Goal: Task Accomplishment & Management: Complete application form

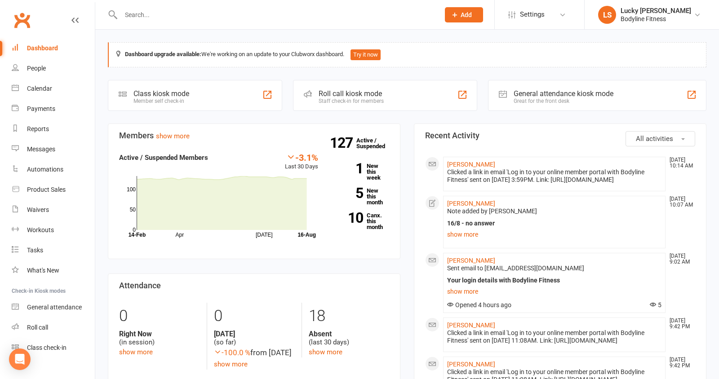
click at [173, 16] on input "text" at bounding box center [275, 15] width 315 height 13
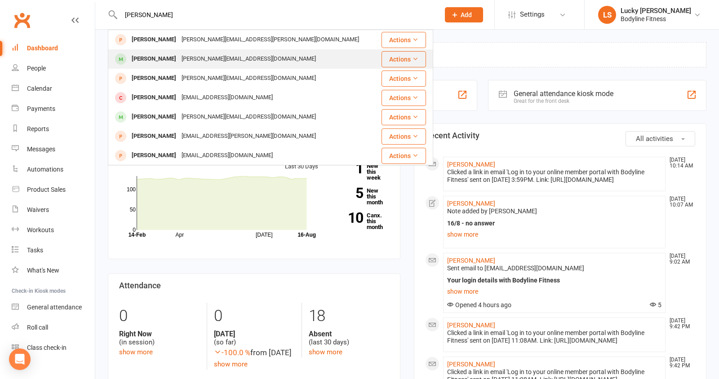
type input "[PERSON_NAME]"
click at [163, 59] on div "[PERSON_NAME]" at bounding box center [154, 59] width 50 height 13
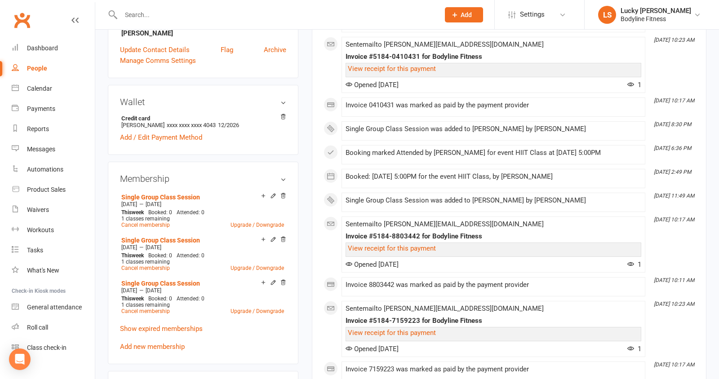
scroll to position [258, 0]
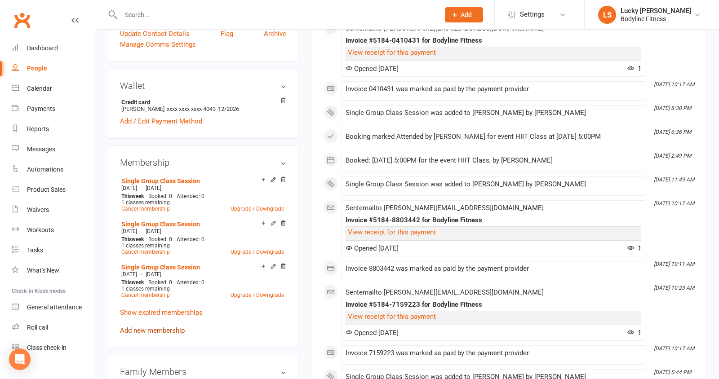
click at [158, 327] on link "Add new membership" at bounding box center [152, 331] width 65 height 8
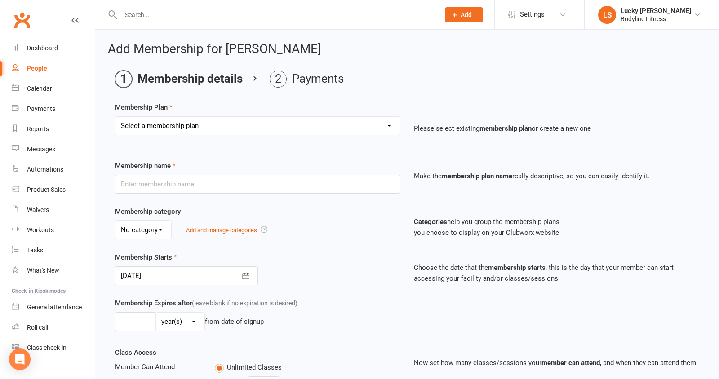
click at [193, 125] on select "Select a membership plan Create new Membership Plan Personal Training - 1x 60mi…" at bounding box center [257, 126] width 284 height 18
select select "14"
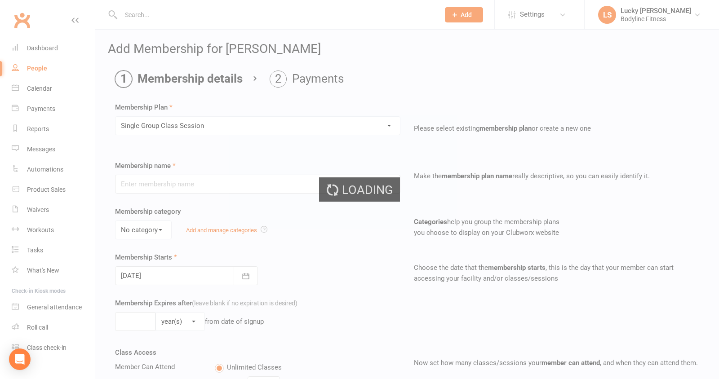
type input "Single Group Class Session"
select select "0"
type input "0"
type input "1"
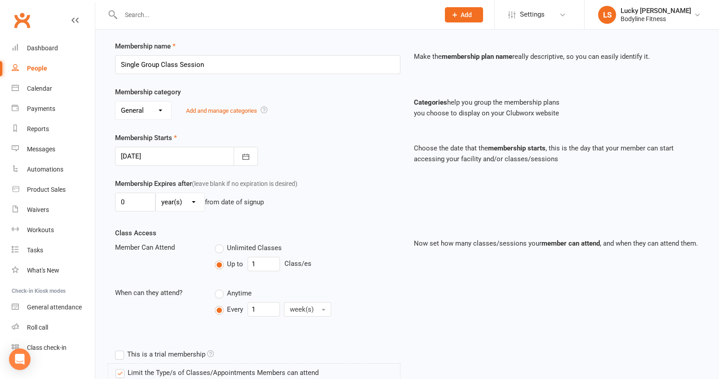
scroll to position [150, 0]
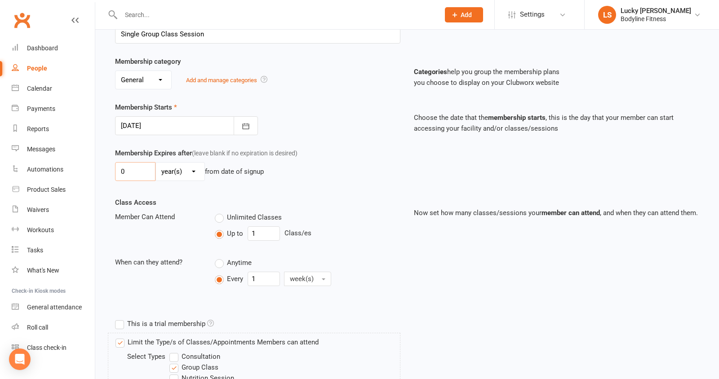
click at [130, 169] on input "0" at bounding box center [135, 171] width 40 height 19
type input "2"
click at [178, 174] on select "day(s) week(s) month(s) year(s)" at bounding box center [180, 172] width 49 height 18
select select "1"
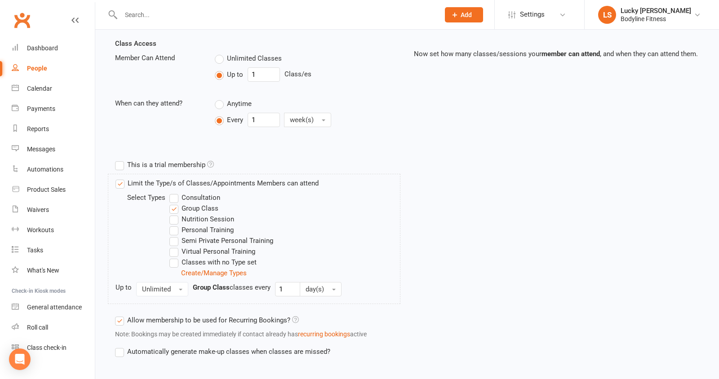
scroll to position [354, 0]
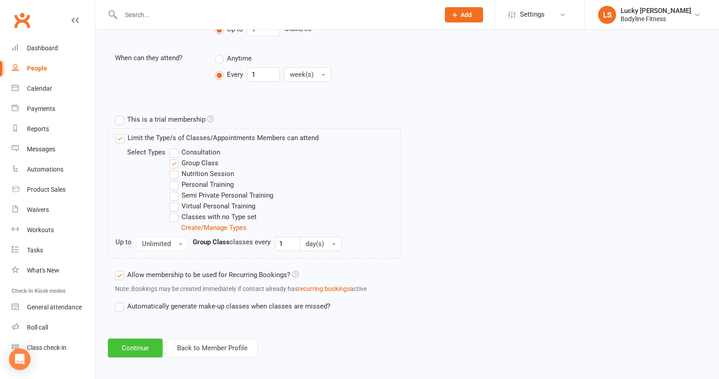
click at [140, 342] on button "Continue" at bounding box center [135, 348] width 55 height 19
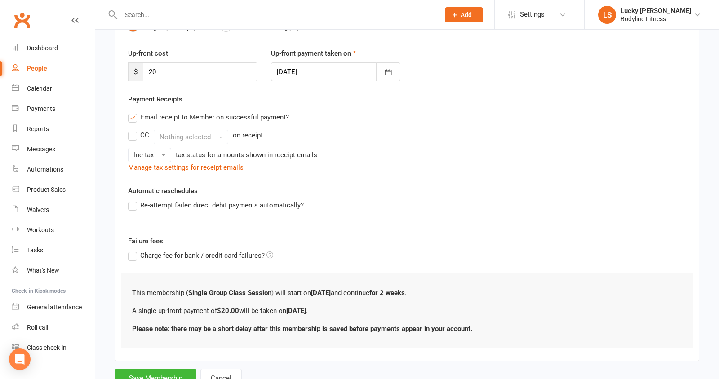
scroll to position [143, 0]
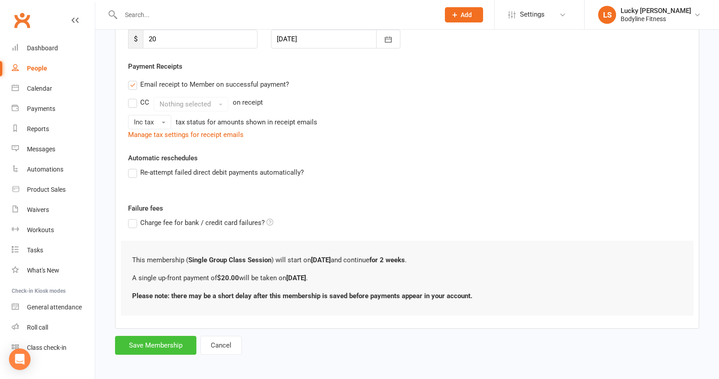
click at [165, 343] on button "Save Membership" at bounding box center [155, 345] width 81 height 19
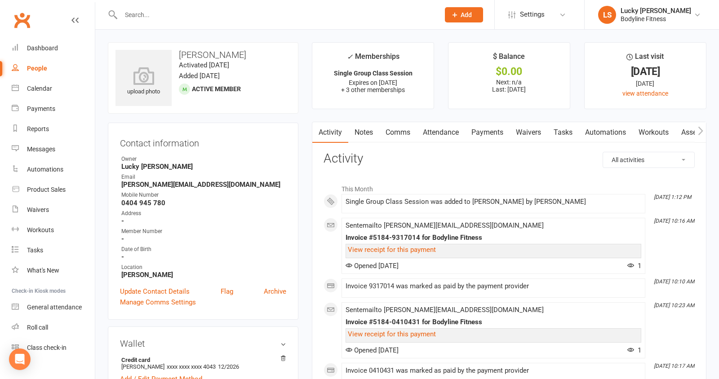
click at [214, 13] on input "text" at bounding box center [275, 15] width 315 height 13
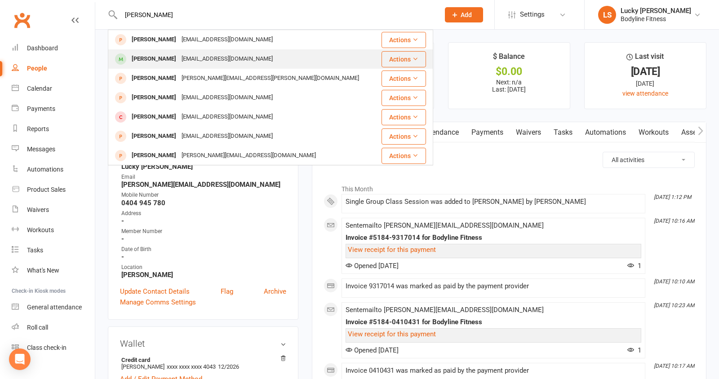
type input "[PERSON_NAME]"
click at [201, 57] on div "[EMAIL_ADDRESS][DOMAIN_NAME]" at bounding box center [227, 59] width 97 height 13
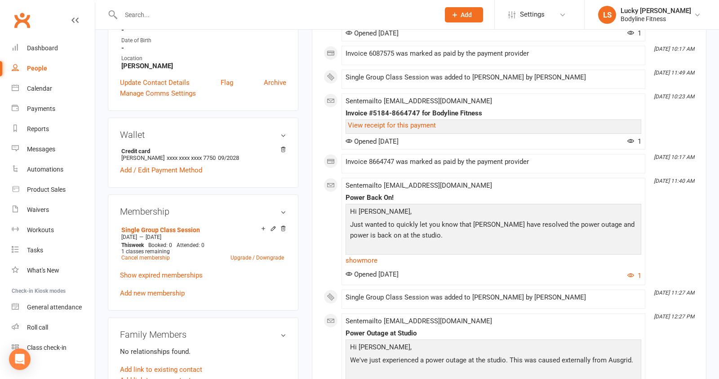
scroll to position [218, 0]
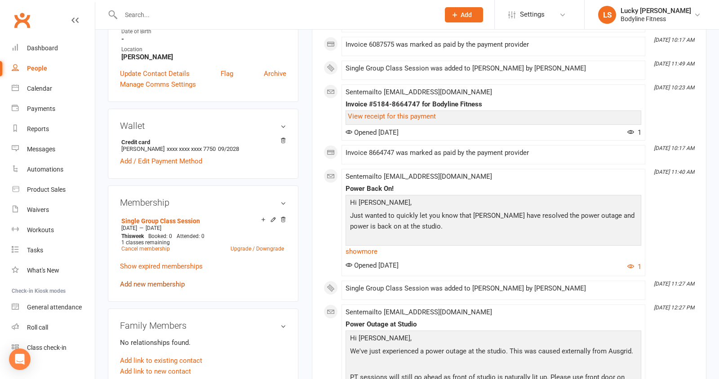
click at [168, 283] on link "Add new membership" at bounding box center [152, 284] width 65 height 8
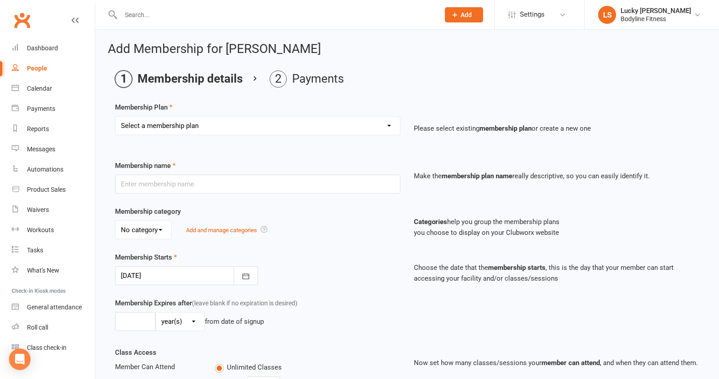
click at [154, 127] on select "Select a membership plan Create new Membership Plan Personal Training - 1x 60mi…" at bounding box center [257, 126] width 284 height 18
select select "14"
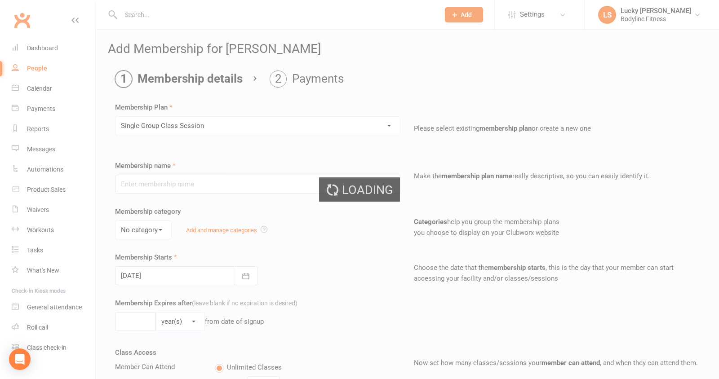
type input "Single Group Class Session"
select select "0"
type input "0"
type input "1"
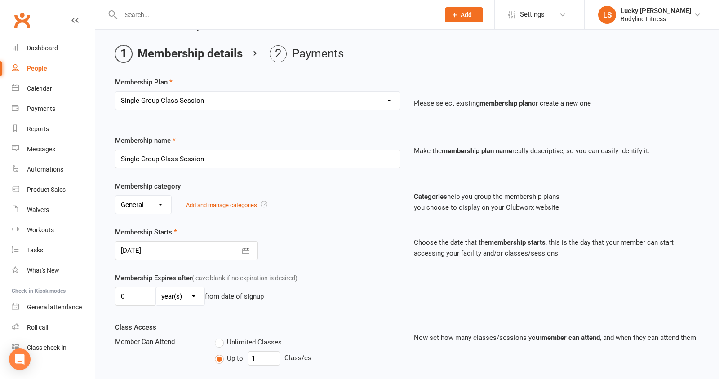
scroll to position [49, 0]
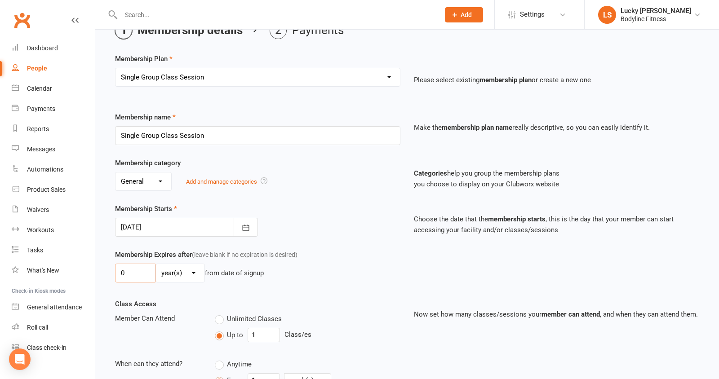
click at [137, 271] on input "0" at bounding box center [135, 273] width 40 height 19
type input "2"
click at [177, 269] on select "day(s) week(s) month(s) year(s)" at bounding box center [180, 273] width 49 height 18
select select "1"
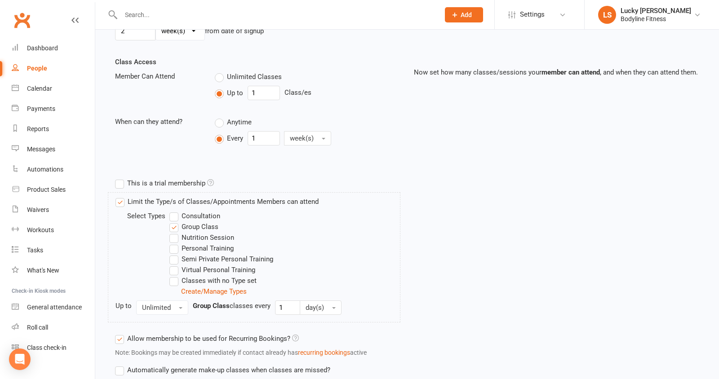
scroll to position [354, 0]
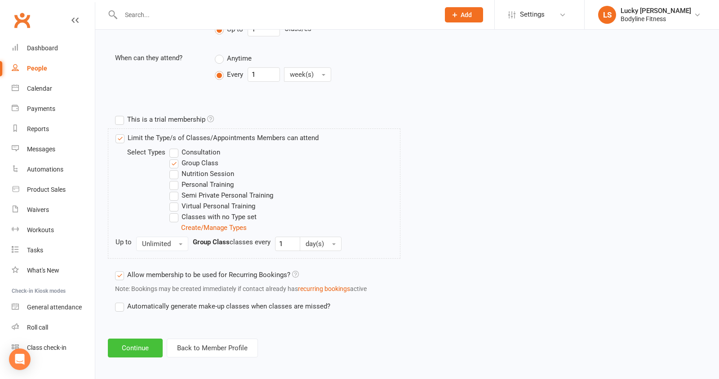
click at [136, 342] on button "Continue" at bounding box center [135, 348] width 55 height 19
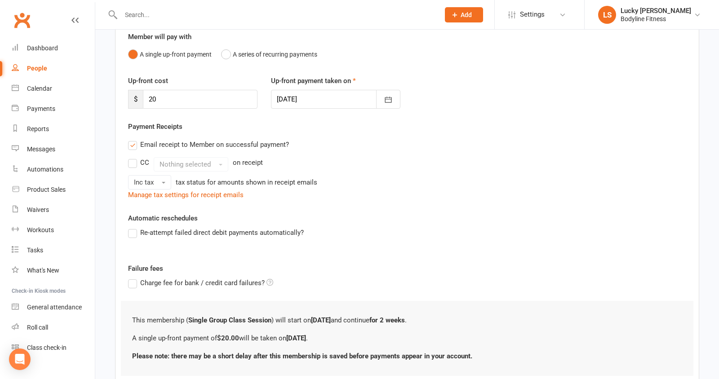
scroll to position [143, 0]
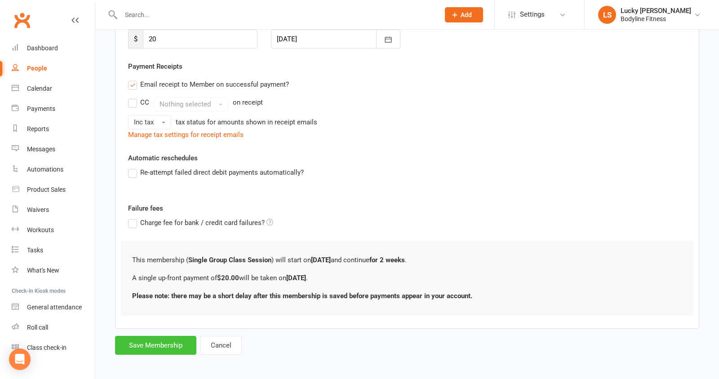
click at [159, 341] on button "Save Membership" at bounding box center [155, 345] width 81 height 19
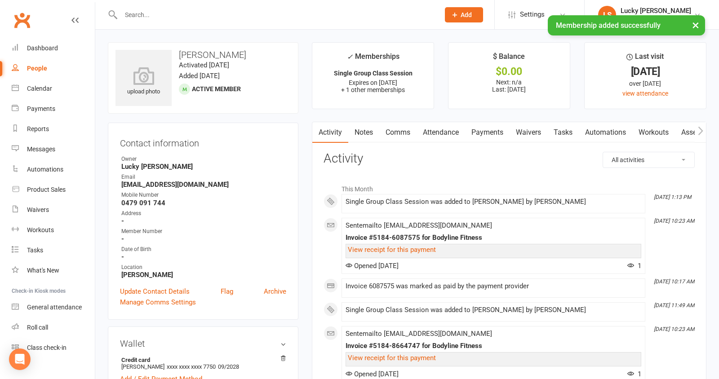
click at [199, 11] on input "text" at bounding box center [275, 15] width 315 height 13
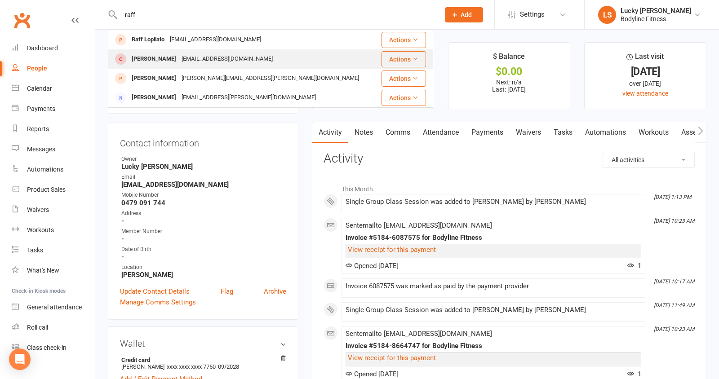
type input "raff"
click at [184, 55] on div "[EMAIL_ADDRESS][DOMAIN_NAME]" at bounding box center [227, 59] width 97 height 13
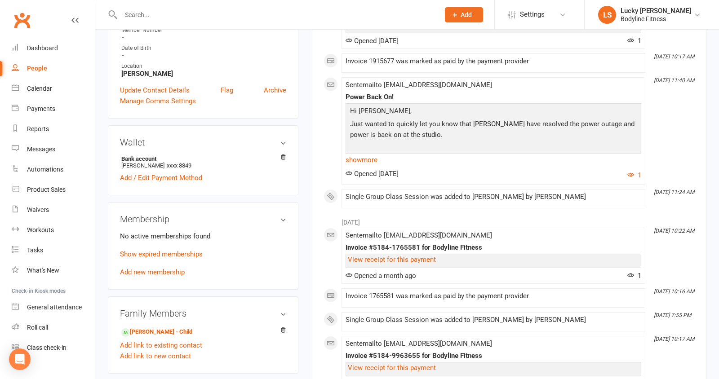
scroll to position [217, 0]
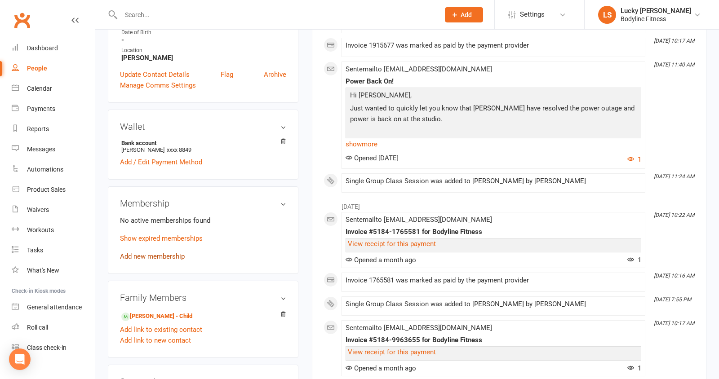
click at [166, 255] on link "Add new membership" at bounding box center [152, 256] width 65 height 8
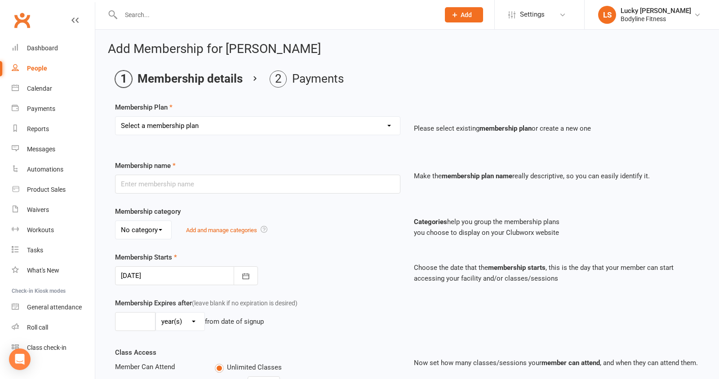
click at [204, 123] on select "Select a membership plan Create new Membership Plan Personal Training - 1x 60mi…" at bounding box center [257, 126] width 284 height 18
select select "14"
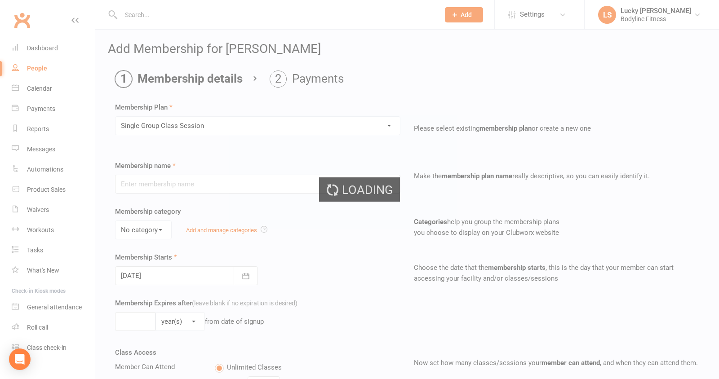
type input "Single Group Class Session"
select select "0"
type input "0"
type input "1"
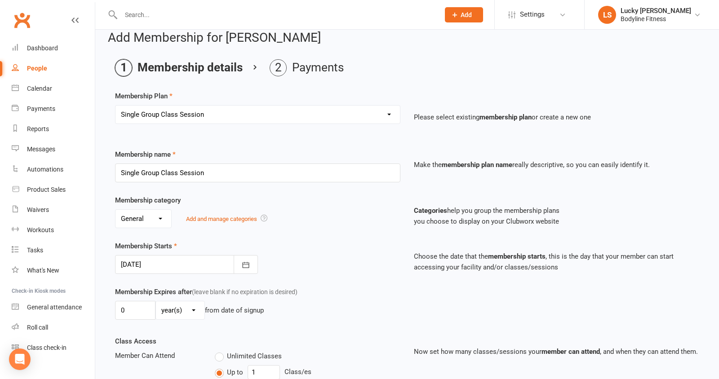
scroll to position [23, 0]
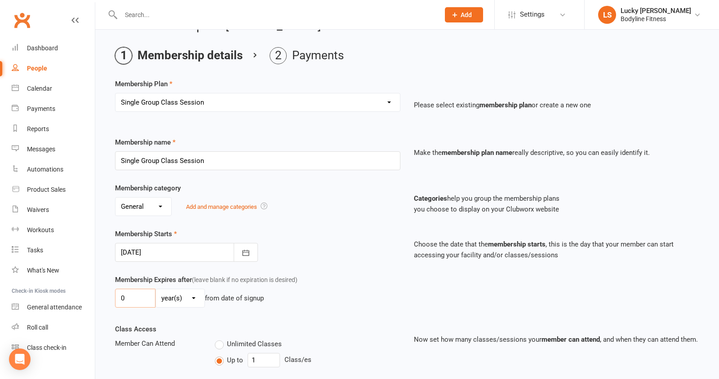
click at [141, 299] on input "0" at bounding box center [135, 298] width 40 height 19
type input "2"
click at [174, 296] on select "day(s) week(s) month(s) year(s)" at bounding box center [180, 298] width 49 height 18
select select "1"
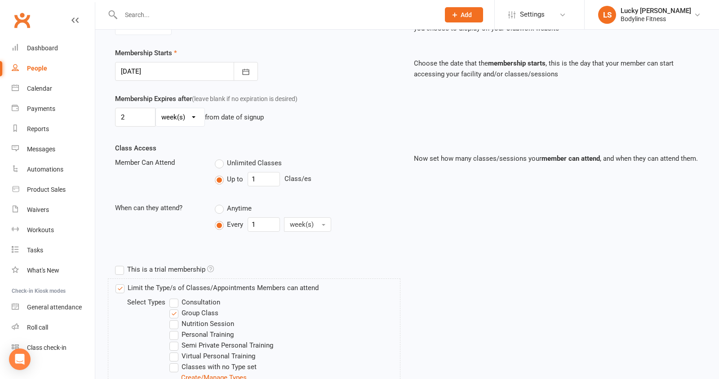
scroll to position [330, 0]
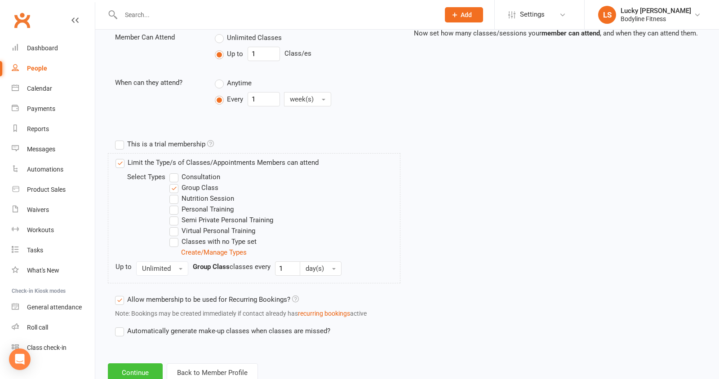
click at [135, 367] on button "Continue" at bounding box center [135, 372] width 55 height 19
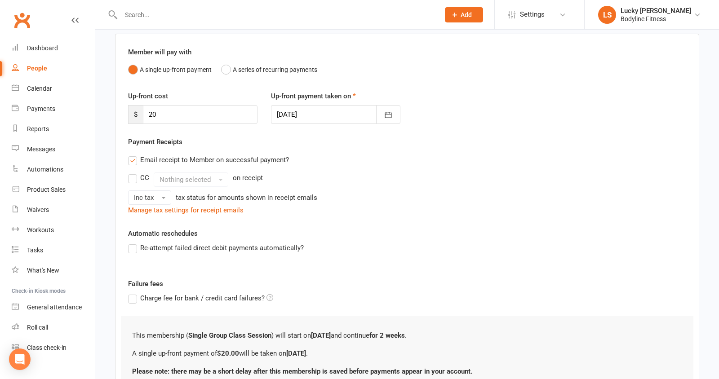
scroll to position [143, 0]
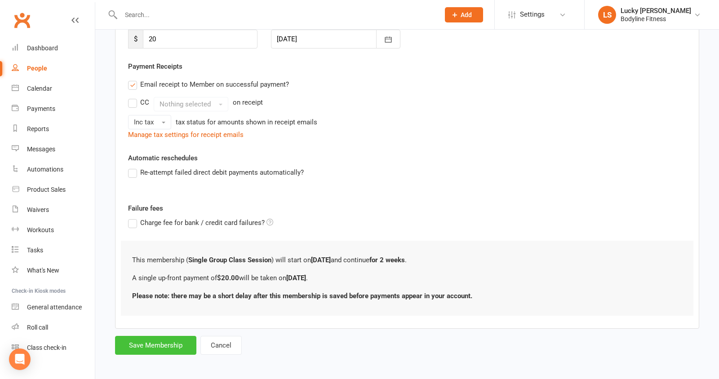
click at [169, 340] on button "Save Membership" at bounding box center [155, 345] width 81 height 19
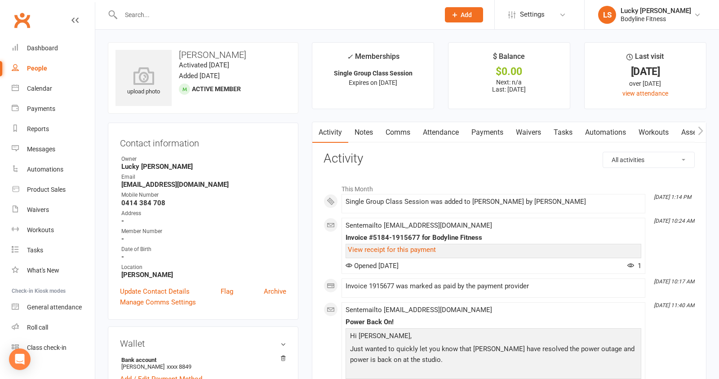
click at [164, 13] on input "text" at bounding box center [275, 15] width 315 height 13
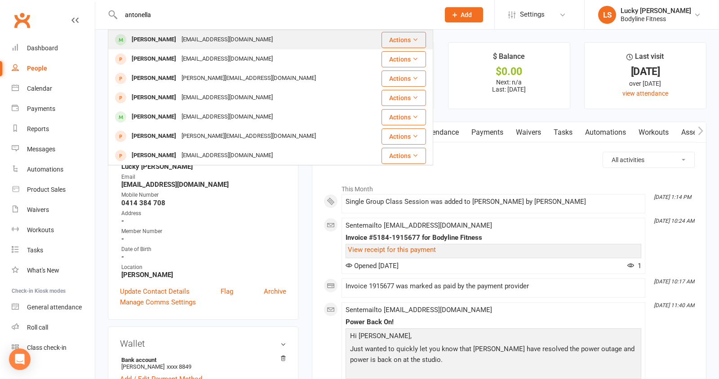
type input "antonella"
click at [167, 40] on div "[PERSON_NAME]" at bounding box center [154, 39] width 50 height 13
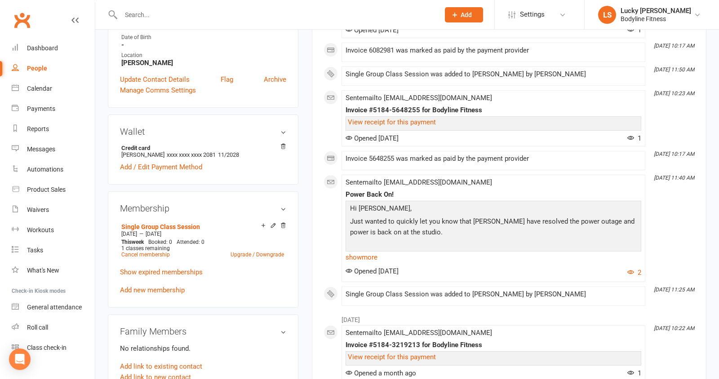
scroll to position [242, 0]
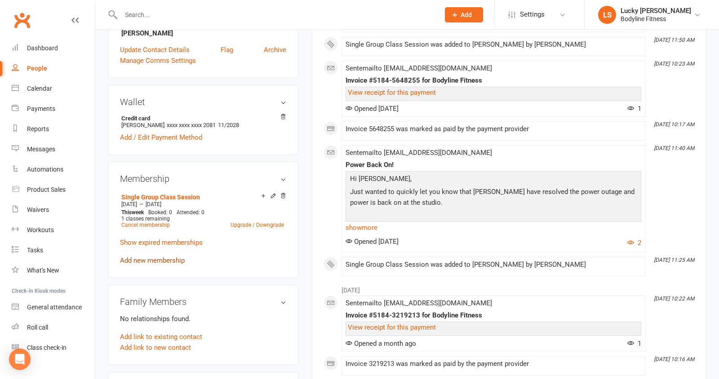
click at [166, 258] on link "Add new membership" at bounding box center [152, 261] width 65 height 8
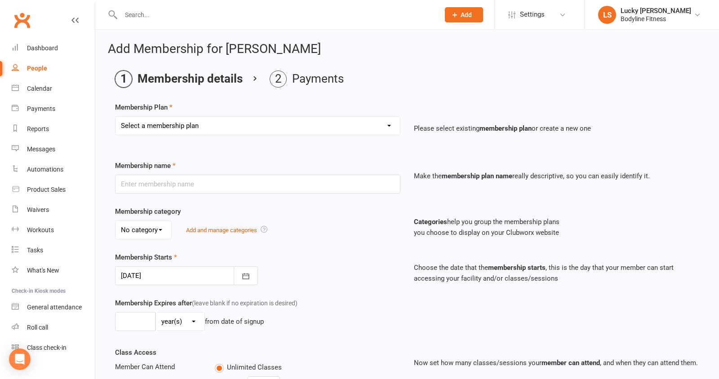
click at [213, 121] on select "Select a membership plan Create new Membership Plan Personal Training - 1x 60mi…" at bounding box center [257, 126] width 284 height 18
select select "14"
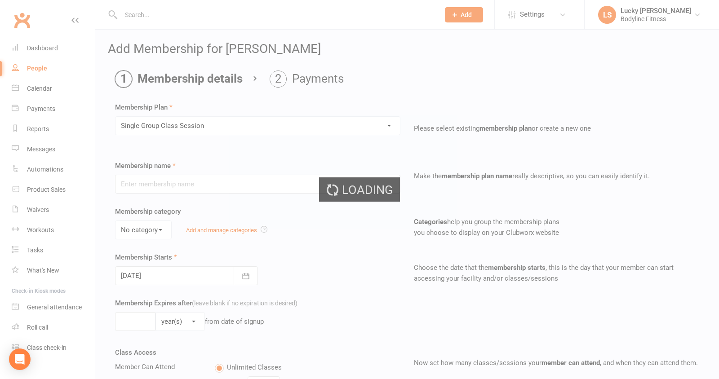
type input "Single Group Class Session"
select select "0"
type input "0"
type input "1"
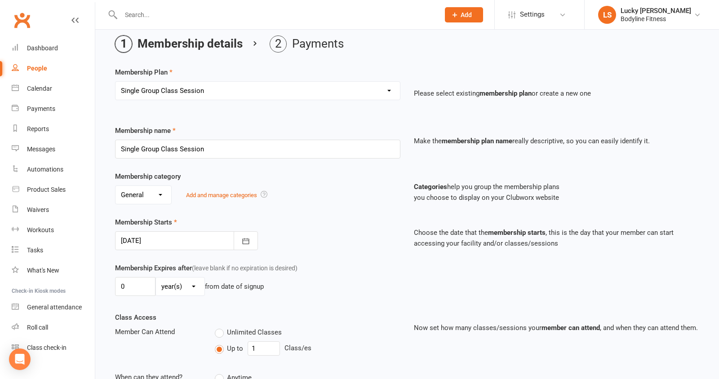
scroll to position [36, 0]
click at [137, 285] on input "0" at bounding box center [135, 285] width 40 height 19
type input "2"
click at [173, 283] on select "day(s) week(s) month(s) year(s)" at bounding box center [180, 286] width 49 height 18
select select "1"
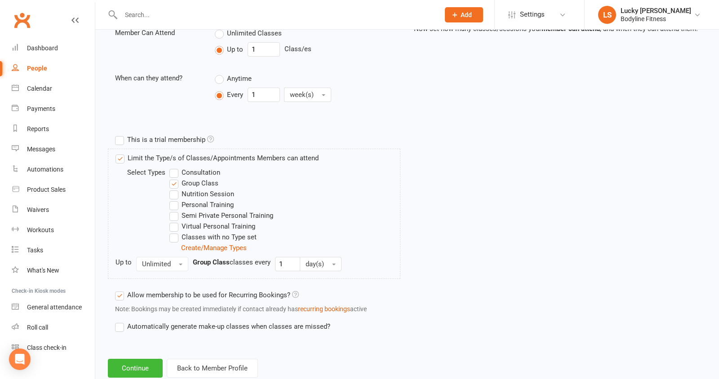
scroll to position [354, 0]
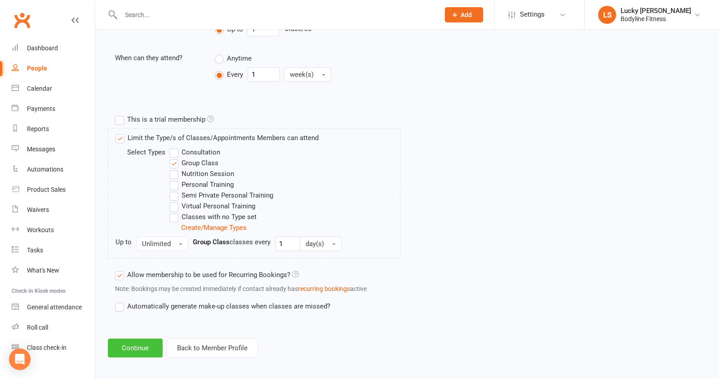
click at [125, 342] on button "Continue" at bounding box center [135, 348] width 55 height 19
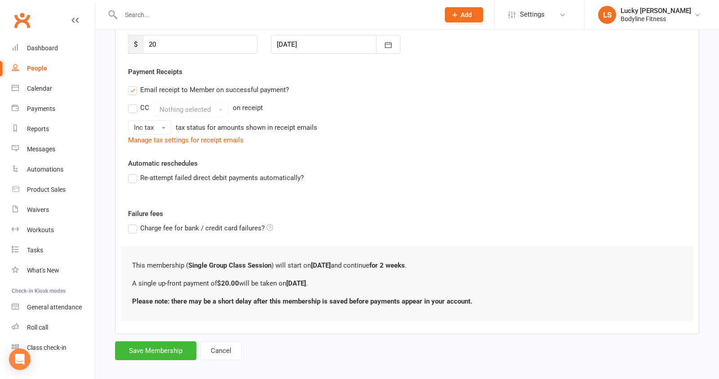
scroll to position [143, 0]
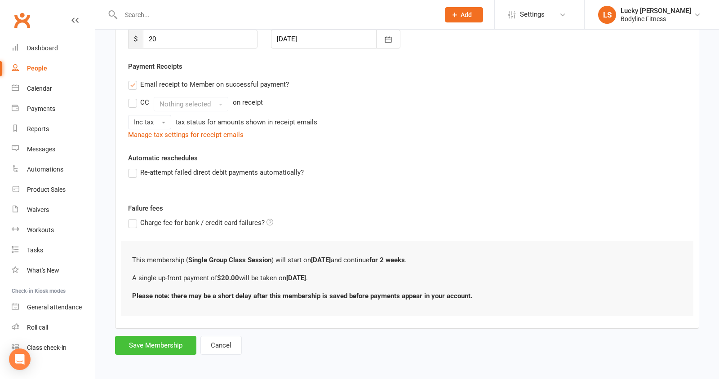
click at [156, 342] on button "Save Membership" at bounding box center [155, 345] width 81 height 19
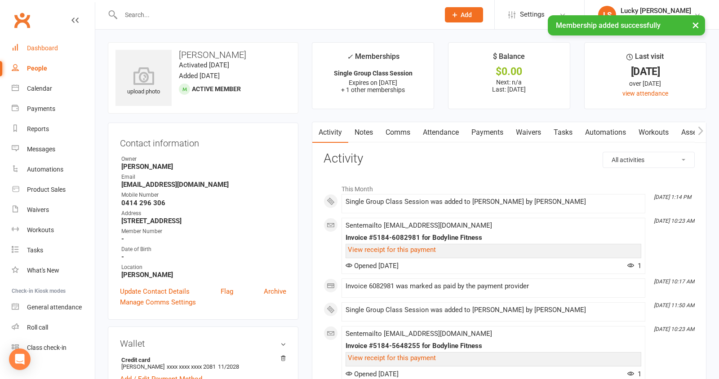
click at [38, 47] on div "Dashboard" at bounding box center [42, 47] width 31 height 7
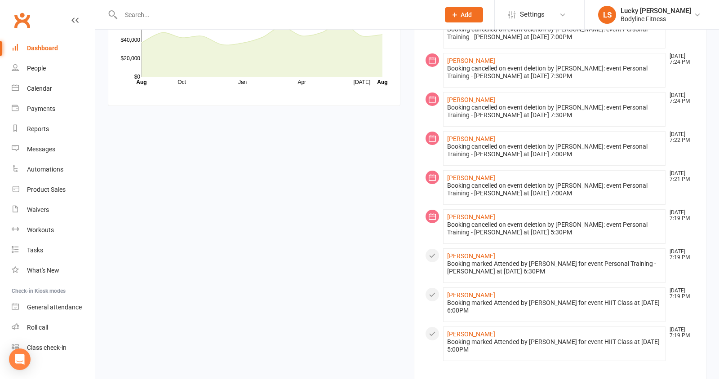
scroll to position [660, 0]
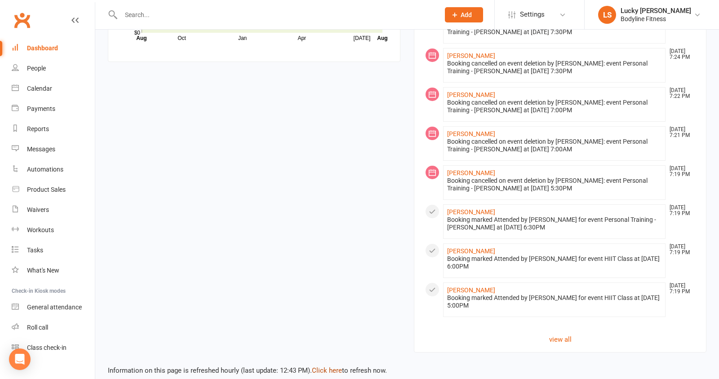
click at [328, 367] on link "Click here" at bounding box center [327, 371] width 30 height 8
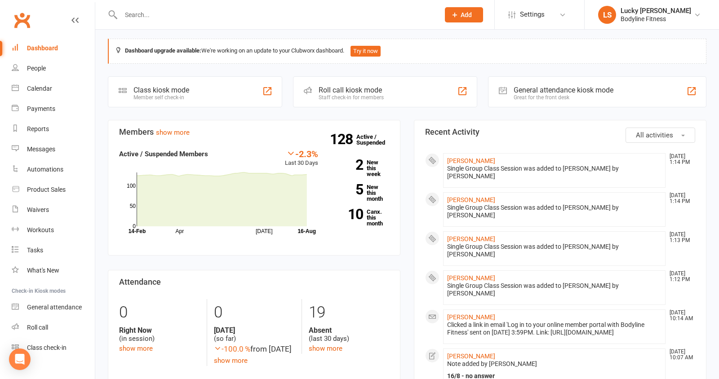
scroll to position [0, 0]
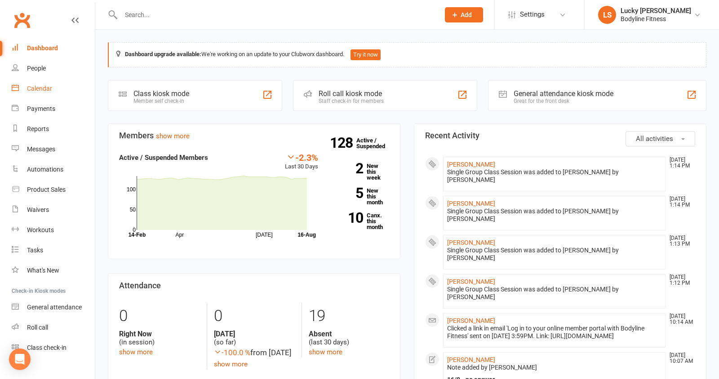
click at [29, 89] on div "Calendar" at bounding box center [39, 88] width 25 height 7
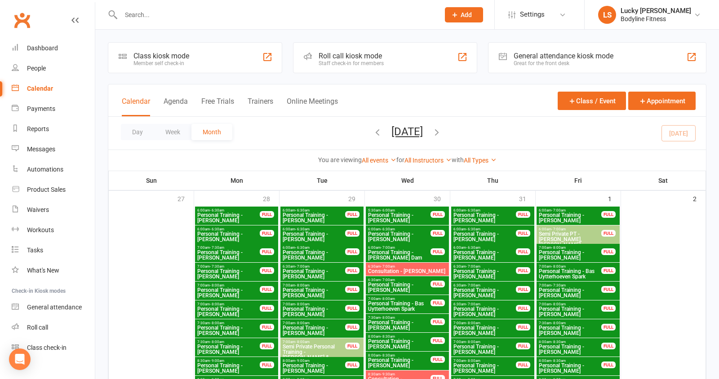
click at [173, 128] on button "Week" at bounding box center [172, 132] width 37 height 16
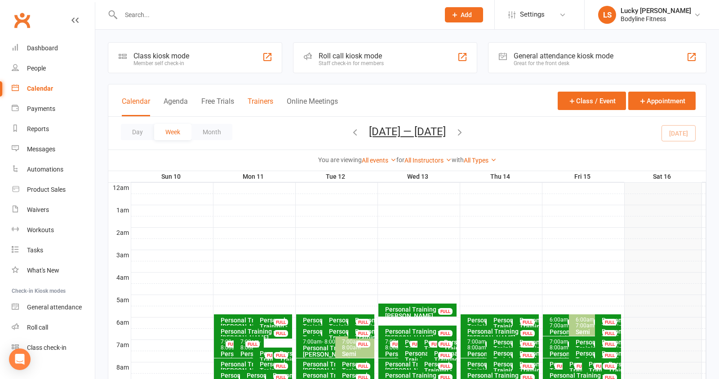
click at [261, 101] on button "Trainers" at bounding box center [261, 106] width 26 height 19
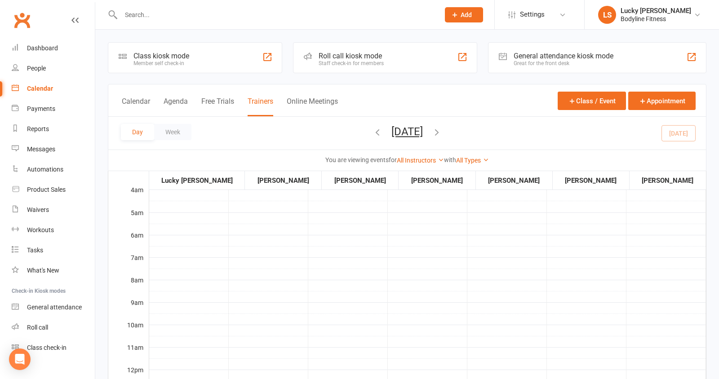
click at [422, 134] on button "[DATE]" at bounding box center [406, 131] width 31 height 13
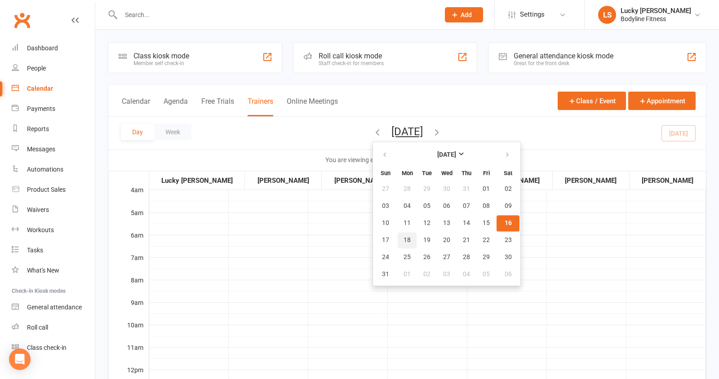
click at [403, 238] on span "18" at bounding box center [406, 240] width 7 height 7
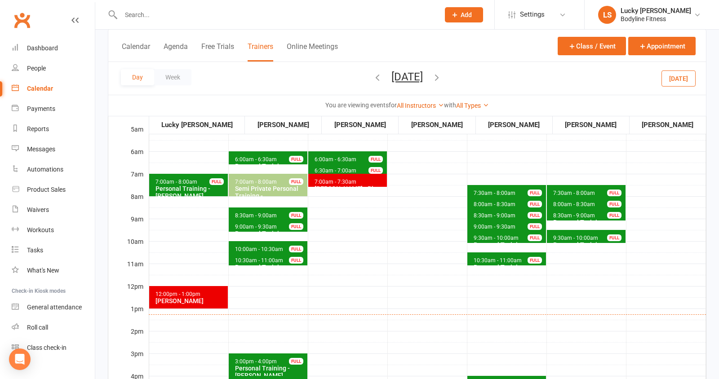
scroll to position [82, 0]
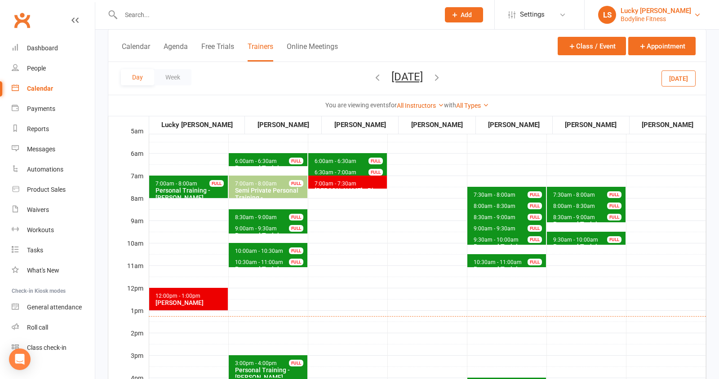
click at [631, 11] on div "Lucky [PERSON_NAME]" at bounding box center [655, 11] width 71 height 8
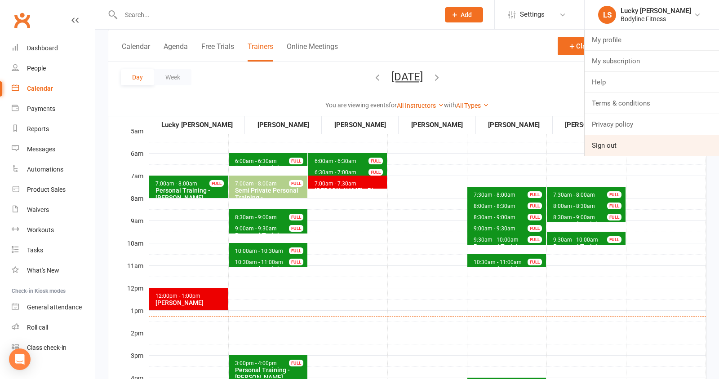
click at [599, 144] on link "Sign out" at bounding box center [652, 145] width 134 height 21
